Goal: Task Accomplishment & Management: Use online tool/utility

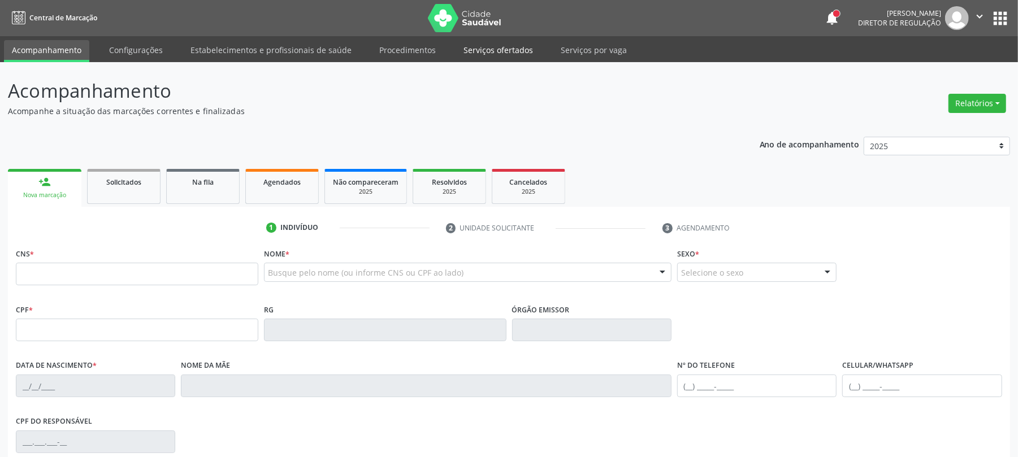
click at [505, 50] on link "Serviços ofertados" at bounding box center [498, 50] width 85 height 20
select select "7"
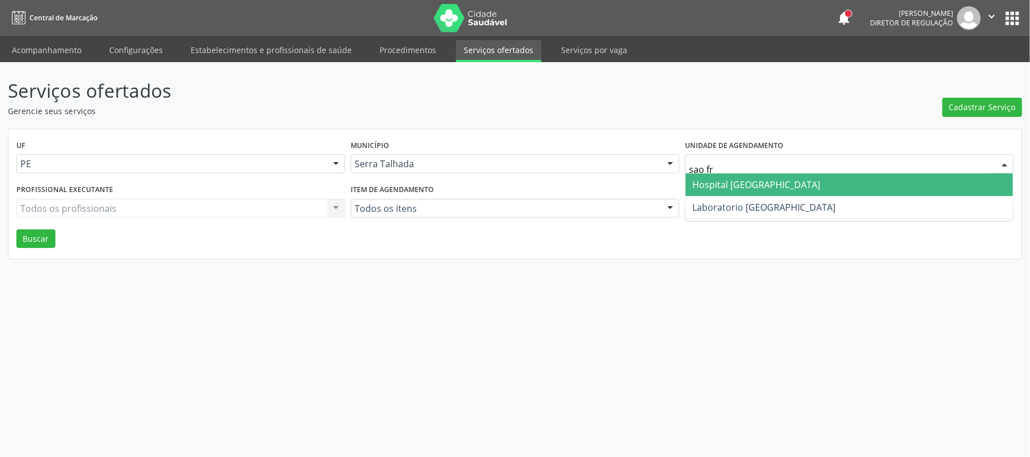
type input "sao fra"
click at [733, 177] on span "Hospital [GEOGRAPHIC_DATA]" at bounding box center [848, 185] width 327 height 23
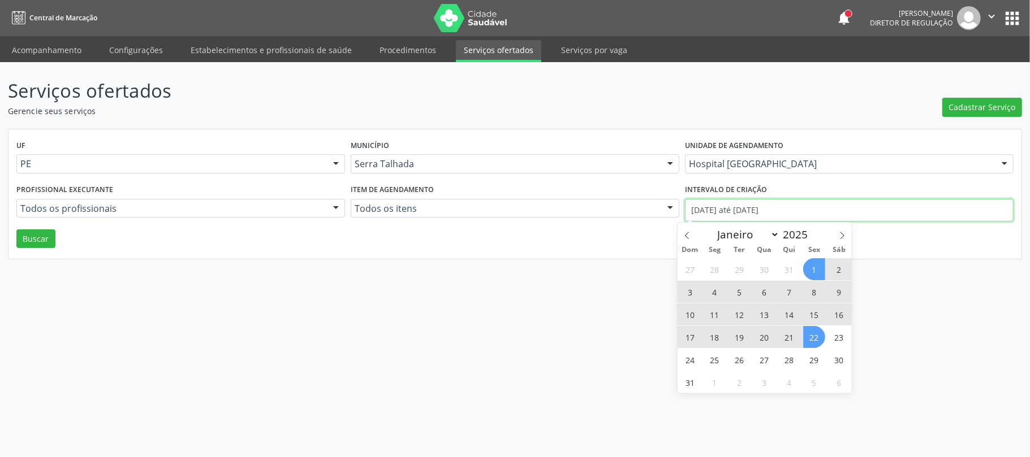
click at [746, 211] on input "01/08/2025 até 22/08/2025" at bounding box center [849, 210] width 328 height 23
click at [686, 236] on icon at bounding box center [687, 236] width 8 height 8
select select "6"
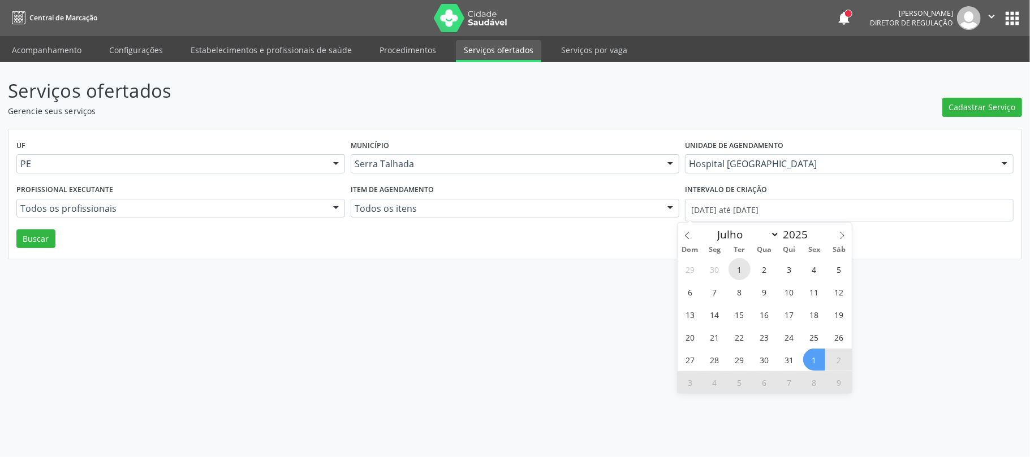
click at [737, 265] on span "1" at bounding box center [739, 269] width 22 height 22
type input "01/07/2025"
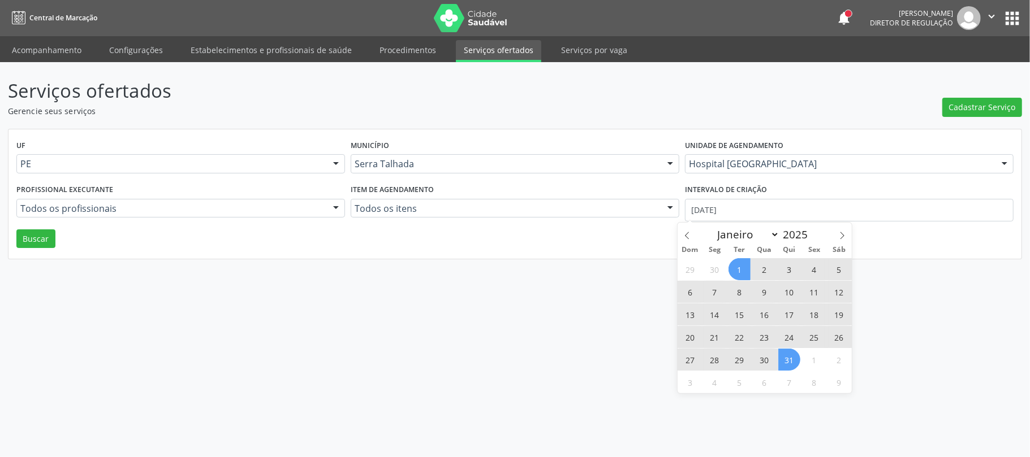
click at [788, 362] on span "31" at bounding box center [789, 360] width 22 height 22
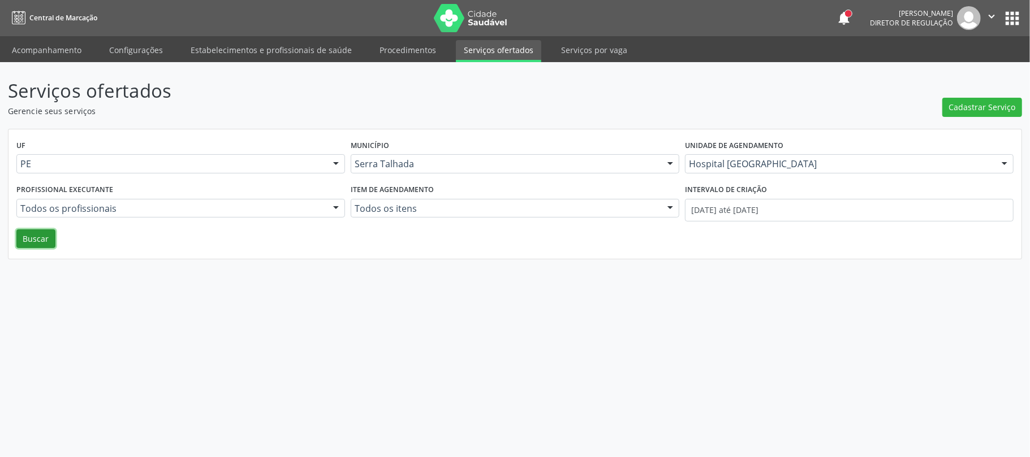
click at [28, 236] on button "Buscar" at bounding box center [35, 239] width 39 height 19
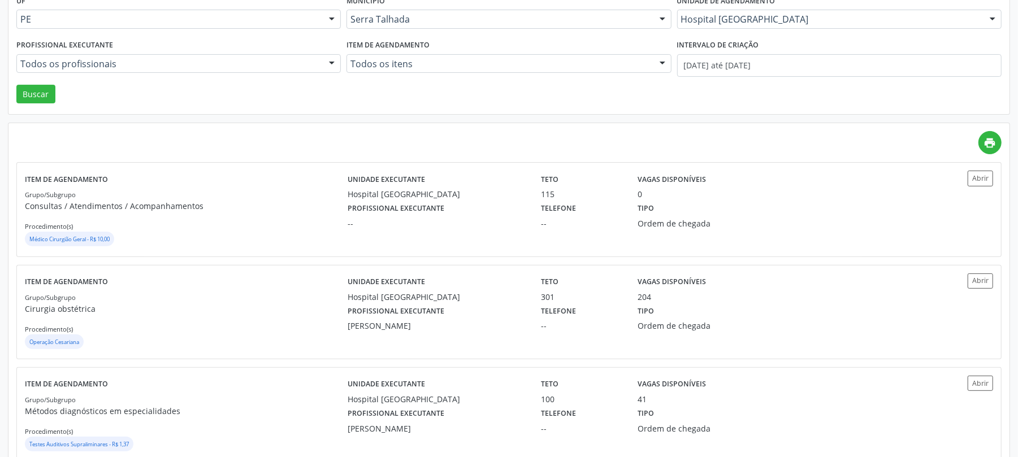
scroll to position [220, 0]
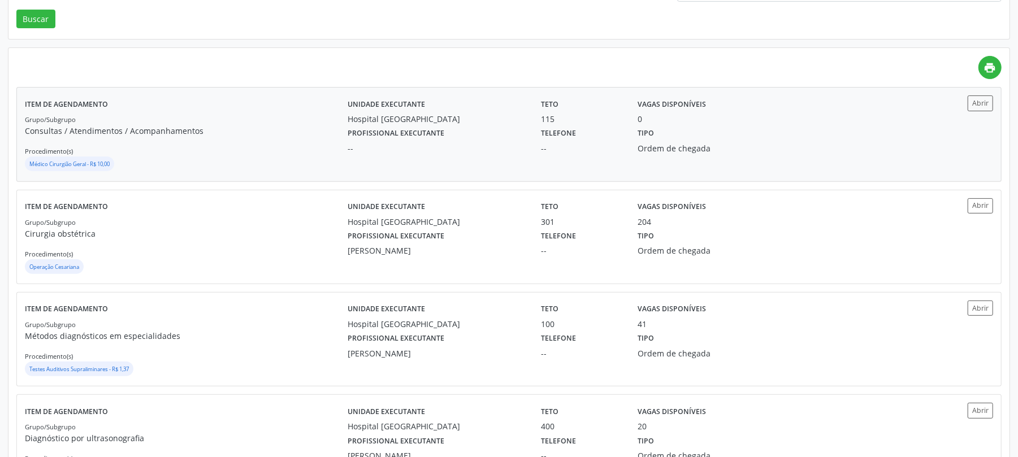
click at [275, 135] on p "Consultas / Atendimentos / Acompanhamentos" at bounding box center [186, 131] width 323 height 12
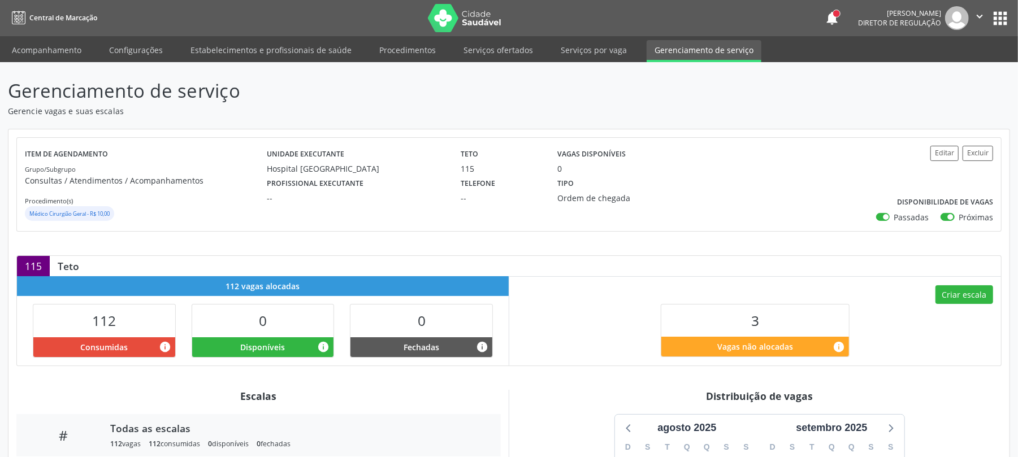
click at [894, 218] on label "Passadas" at bounding box center [911, 217] width 35 height 12
click at [877, 218] on input "Passadas" at bounding box center [880, 216] width 8 height 10
checkbox input "false"
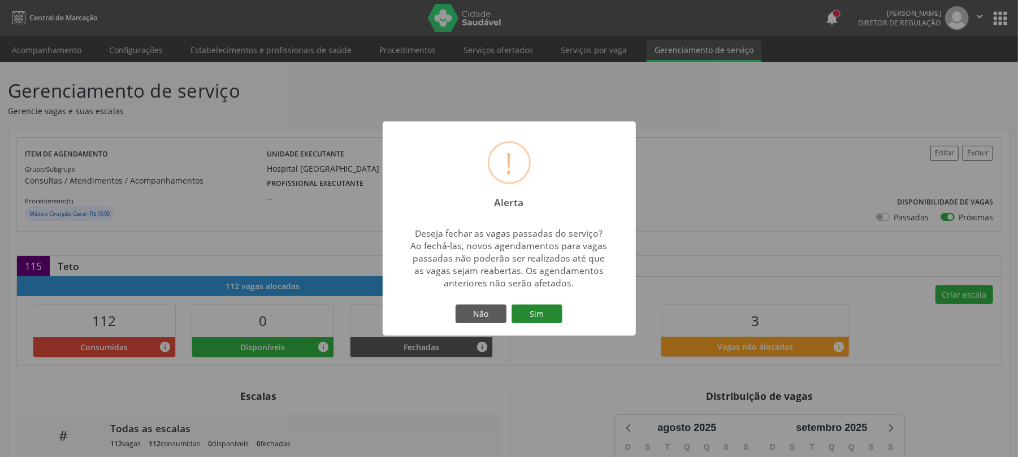
click at [546, 317] on button "Sim" at bounding box center [537, 314] width 51 height 19
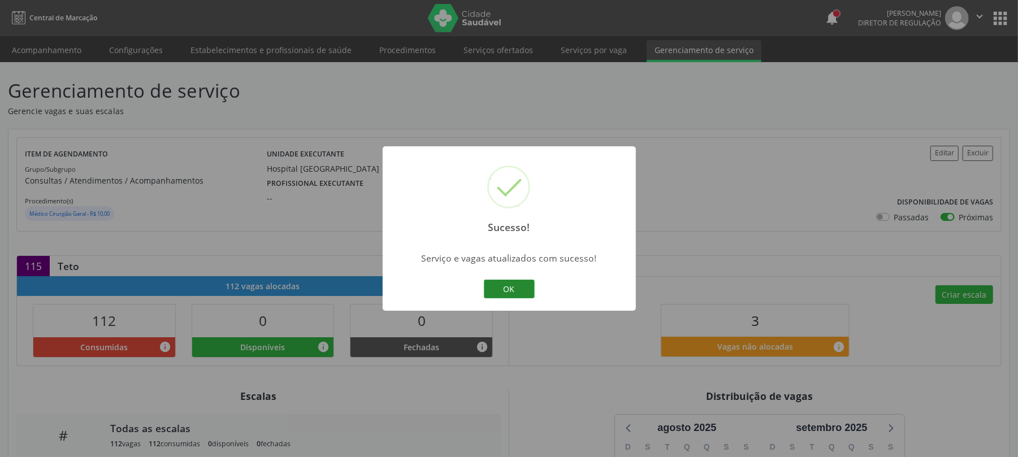
click at [518, 280] on button "OK" at bounding box center [509, 289] width 51 height 19
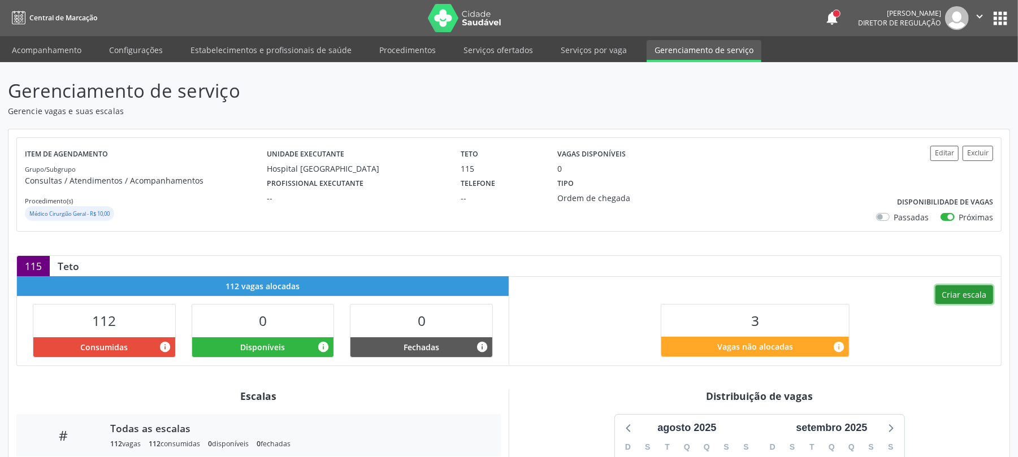
click at [960, 300] on button "Criar escala" at bounding box center [965, 295] width 58 height 19
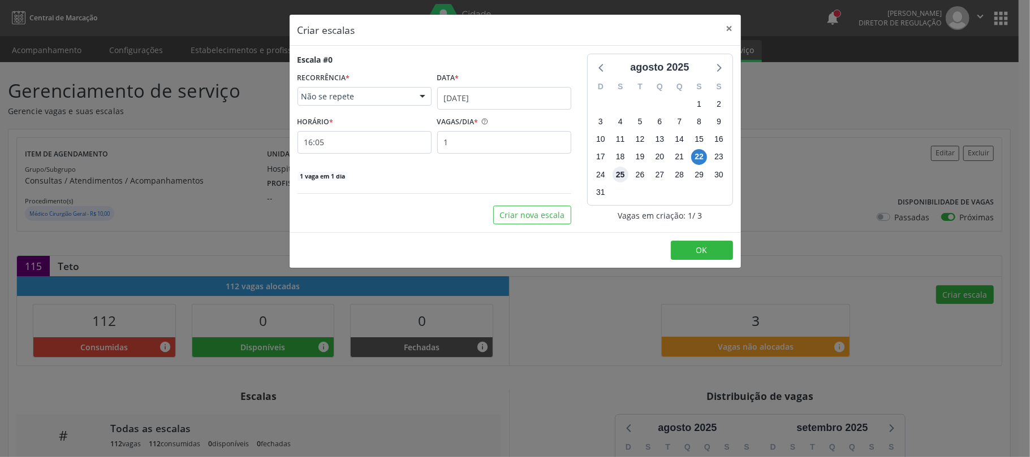
click at [623, 173] on span "25" at bounding box center [620, 175] width 16 height 16
click at [457, 87] on input "[DATE]" at bounding box center [504, 98] width 134 height 23
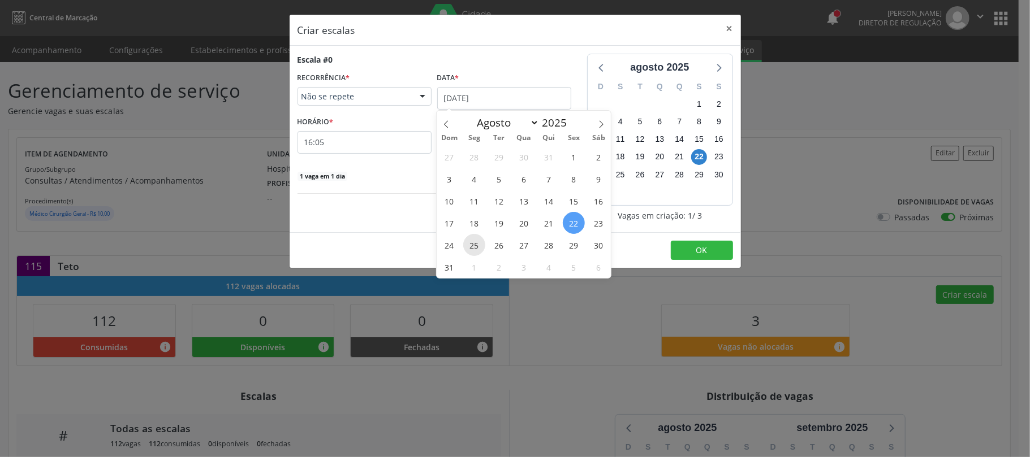
click at [473, 247] on span "25" at bounding box center [474, 245] width 22 height 22
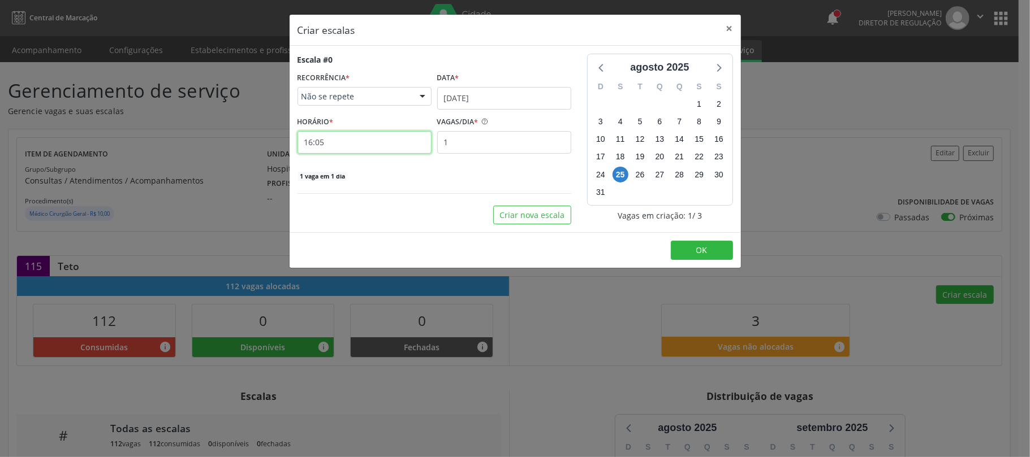
click at [370, 145] on input "16:05" at bounding box center [364, 142] width 134 height 23
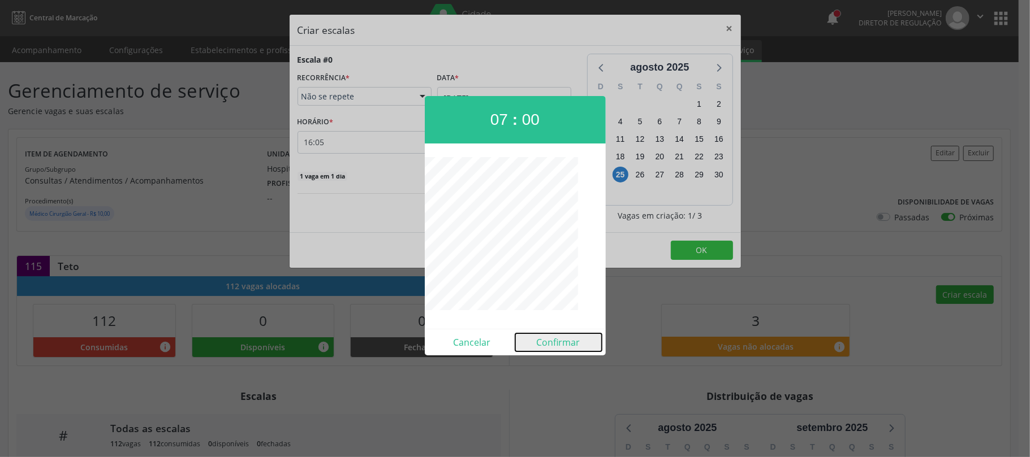
click at [560, 338] on button "Confirmar" at bounding box center [558, 343] width 87 height 18
type input "07:00"
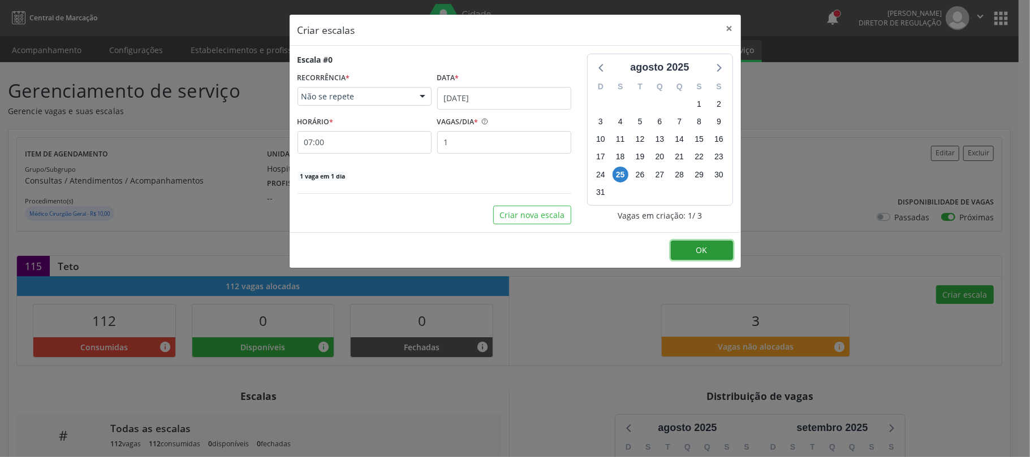
click at [712, 260] on button "OK" at bounding box center [702, 250] width 62 height 19
